Goal: Task Accomplishment & Management: Use online tool/utility

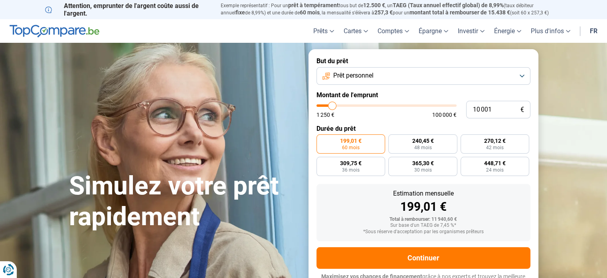
type input "25 500"
type input "25500"
click at [353, 107] on input "range" at bounding box center [387, 105] width 140 height 2
radio input "false"
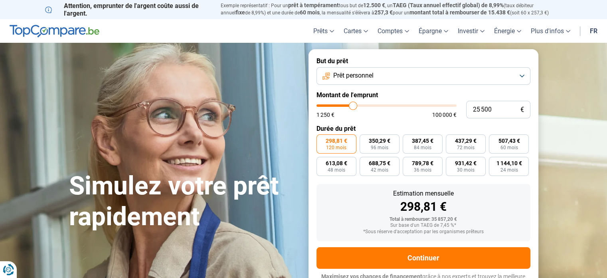
scroll to position [11, 0]
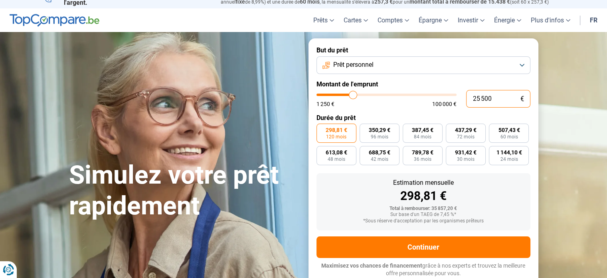
click at [484, 101] on input "25 500" at bounding box center [498, 99] width 64 height 18
type input "2 500"
type input "2500"
type input "250"
type input "1250"
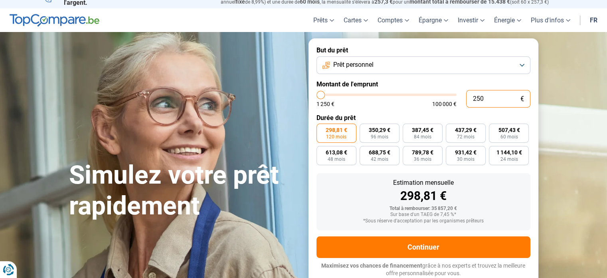
type input "25"
type input "1250"
type input "2"
type input "1250"
type input "22"
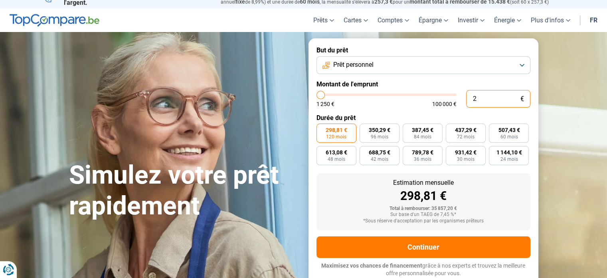
type input "1250"
type input "220"
type input "1250"
type input "2 200"
type input "2250"
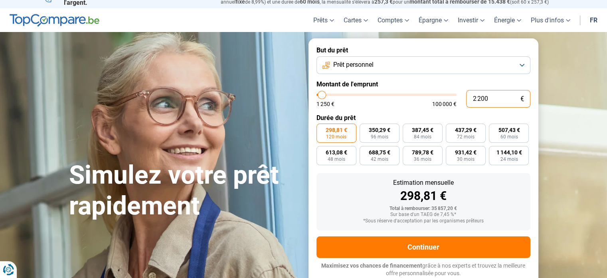
type input "22 000"
type input "22000"
